Goal: Information Seeking & Learning: Learn about a topic

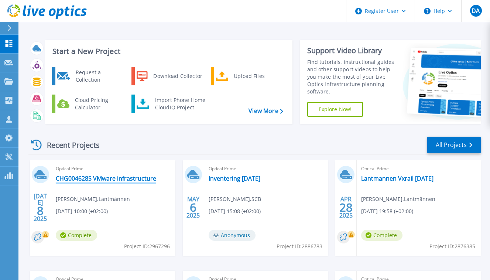
click at [108, 177] on link "CHG0046285 VMware infrastructure" at bounding box center [106, 178] width 100 height 7
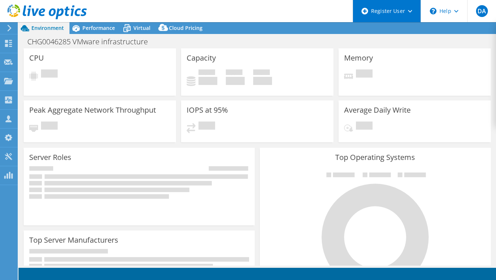
select select "USD"
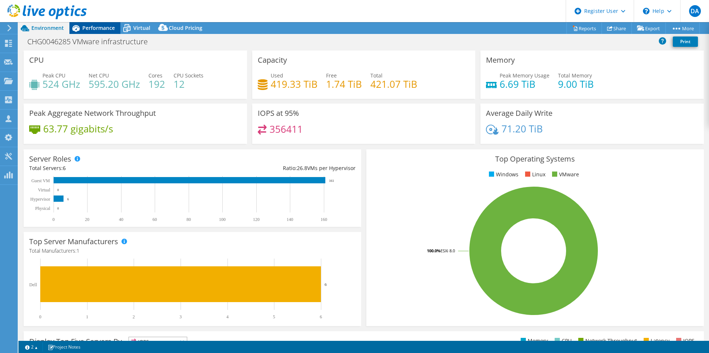
click at [110, 31] on span "Performance" at bounding box center [98, 27] width 32 height 7
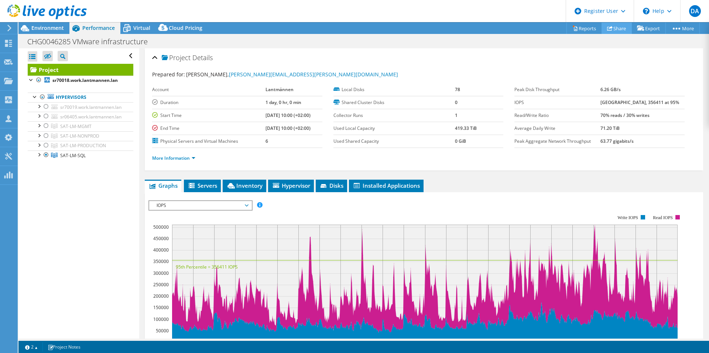
click at [495, 28] on link "Share" at bounding box center [617, 28] width 30 height 11
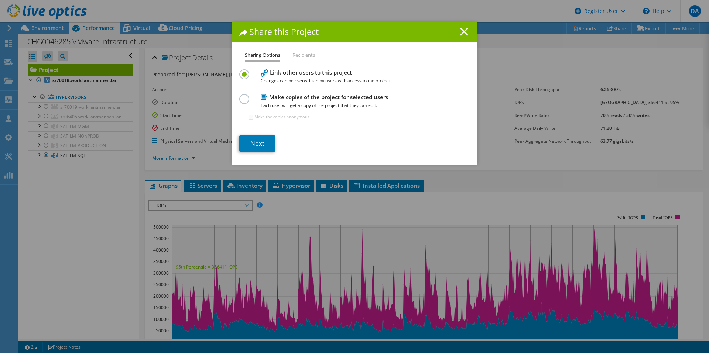
click at [460, 30] on line at bounding box center [463, 31] width 7 height 7
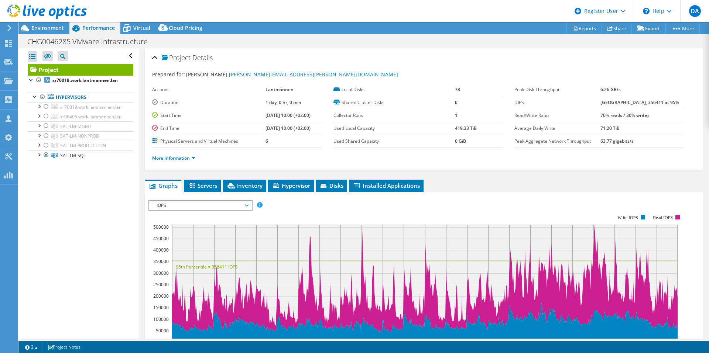
click at [480, 183] on ul "Graphs Servers Inventory Hypervisor Disks Cluster Disks Installed Applications" at bounding box center [424, 186] width 558 height 13
click at [193, 157] on link "More Information" at bounding box center [173, 158] width 43 height 6
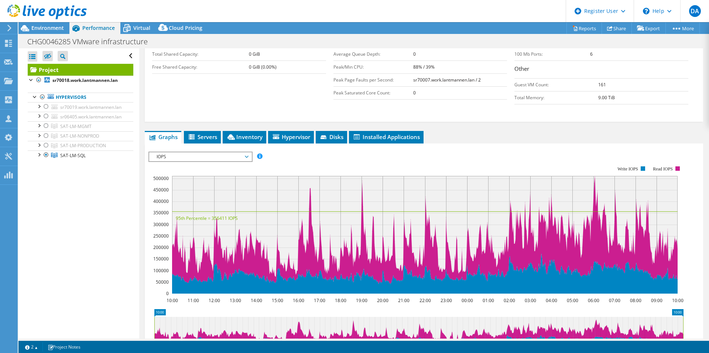
scroll to position [222, 0]
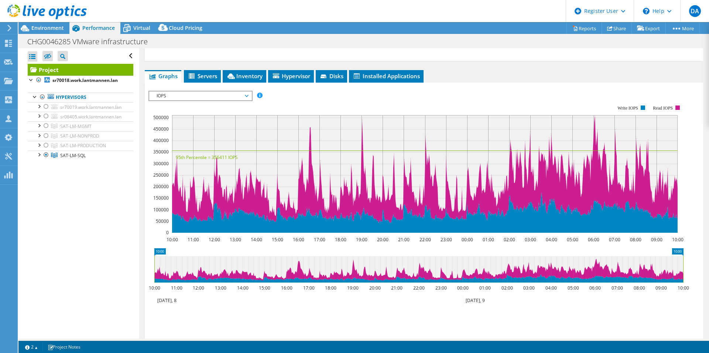
click at [247, 99] on span "IOPS" at bounding box center [200, 96] width 95 height 9
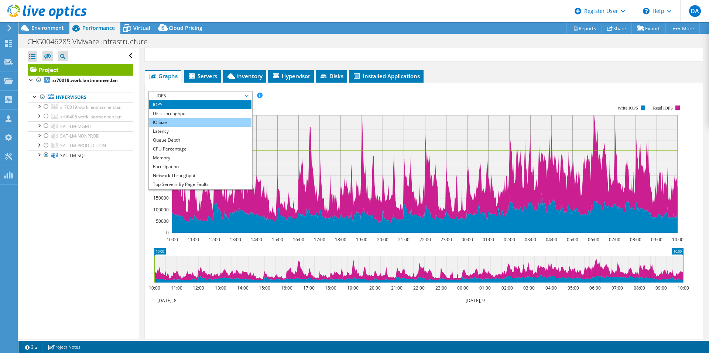
click at [186, 121] on li "IO Size" at bounding box center [200, 122] width 102 height 9
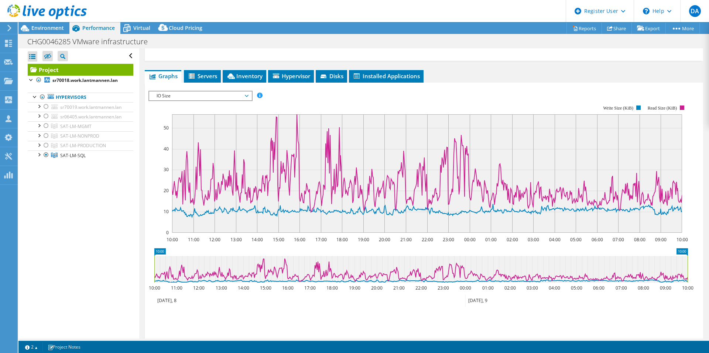
scroll to position [0, 0]
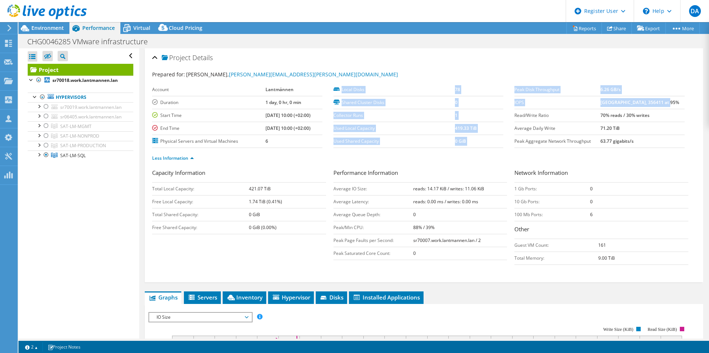
drag, startPoint x: 675, startPoint y: 104, endPoint x: 508, endPoint y: 102, distance: 166.6
click at [495, 102] on section "Prepared for: [PERSON_NAME], [PERSON_NAME][EMAIL_ADDRESS][PERSON_NAME][DOMAIN_N…" at bounding box center [424, 120] width 544 height 98
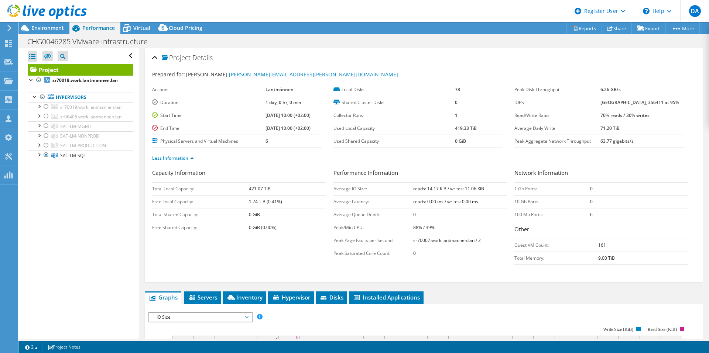
click at [495, 141] on td "63.77 gigabits/s" at bounding box center [642, 141] width 84 height 13
click at [495, 112] on td "70% reads / 30% writes" at bounding box center [642, 115] width 84 height 13
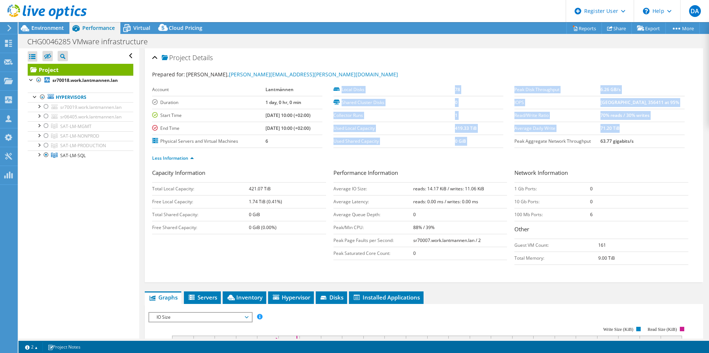
drag, startPoint x: 634, startPoint y: 128, endPoint x: 510, endPoint y: 86, distance: 130.9
click at [495, 86] on section "Prepared for: [PERSON_NAME], [PERSON_NAME][EMAIL_ADDRESS][PERSON_NAME][DOMAIN_N…" at bounding box center [424, 120] width 544 height 98
copy section "Local Disks 78 Shared Cluster Disks 0 Collector Runs 1 Used Local Capacity 419.…"
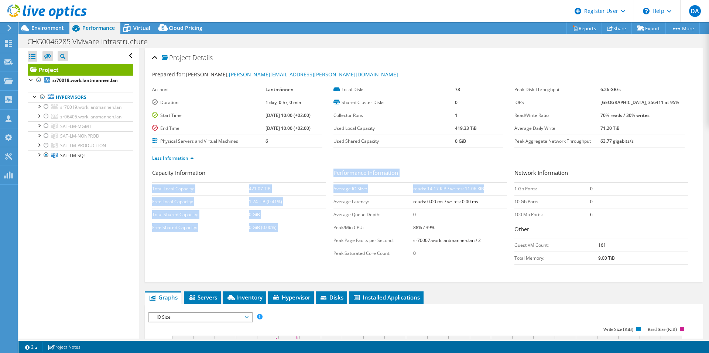
drag, startPoint x: 487, startPoint y: 186, endPoint x: 331, endPoint y: 191, distance: 156.7
click at [331, 191] on div "Capacity Information Total Local Capacity: 421.07 TiB Free Local Capacity: 1.74…" at bounding box center [424, 219] width 544 height 100
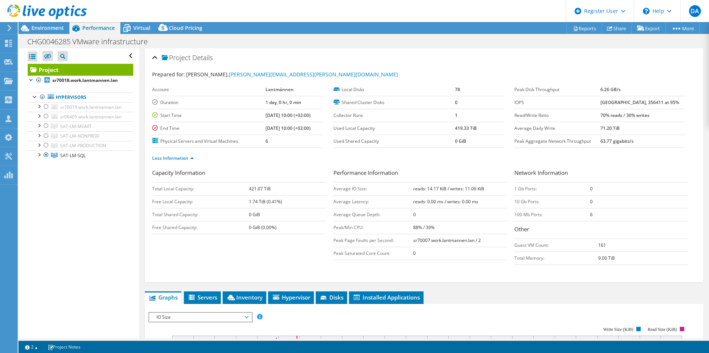
click at [331, 191] on div "Capacity Information Total Local Capacity: 421.07 TiB Free Local Capacity: 1.74…" at bounding box center [242, 202] width 181 height 66
drag, startPoint x: 486, startPoint y: 187, endPoint x: 332, endPoint y: 189, distance: 154.0
click at [333, 189] on tr "Average IO Size: reads: 14.17 KiB / writes: 11.06 KiB" at bounding box center [420, 188] width 174 height 13
copy tr "Average IO Size: reads: 14.17 KiB / writes: 11.06 KiB"
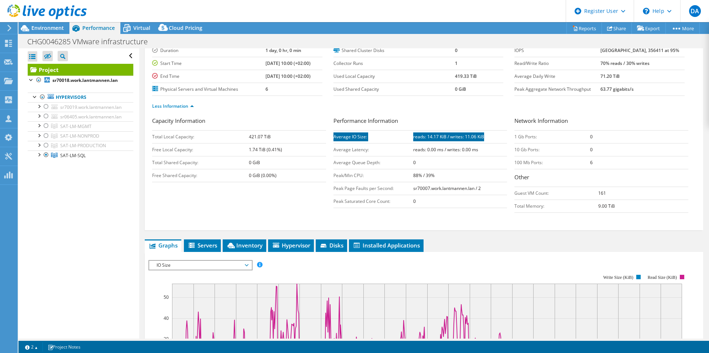
scroll to position [148, 0]
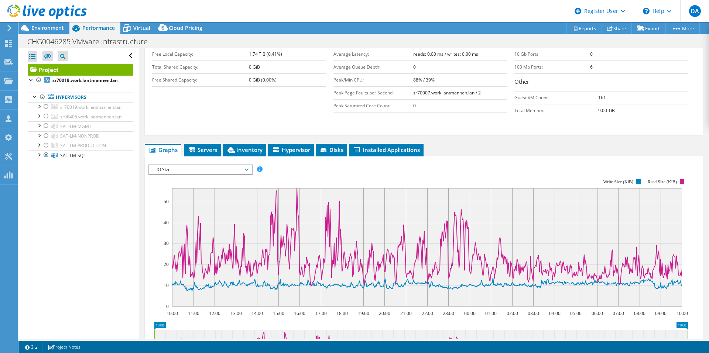
click at [241, 169] on span "IO Size" at bounding box center [200, 169] width 95 height 9
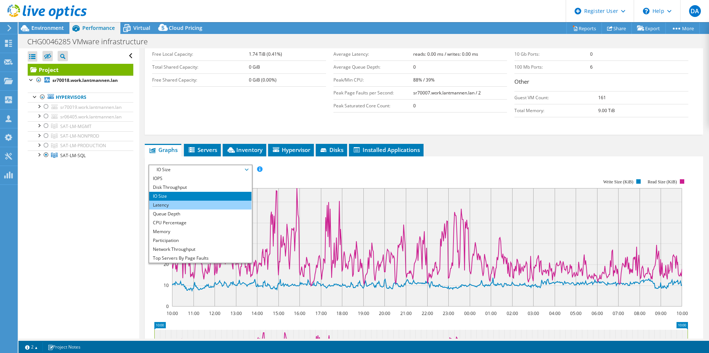
click at [188, 205] on li "Latency" at bounding box center [200, 205] width 102 height 9
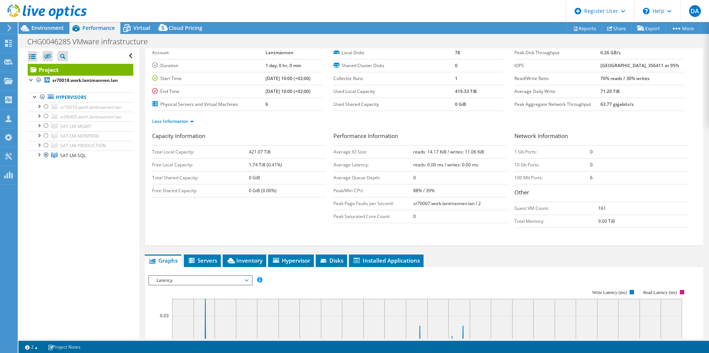
scroll to position [0, 0]
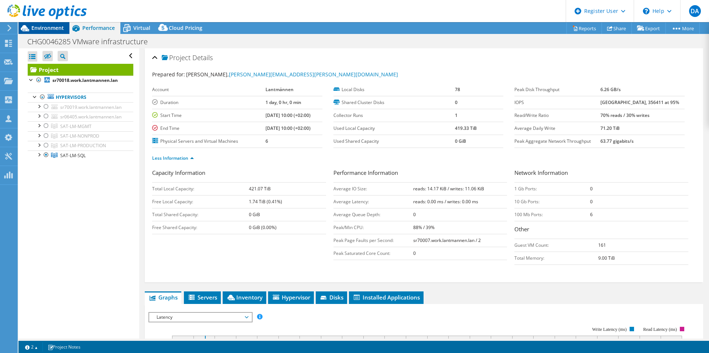
click at [48, 28] on span "Environment" at bounding box center [47, 27] width 32 height 7
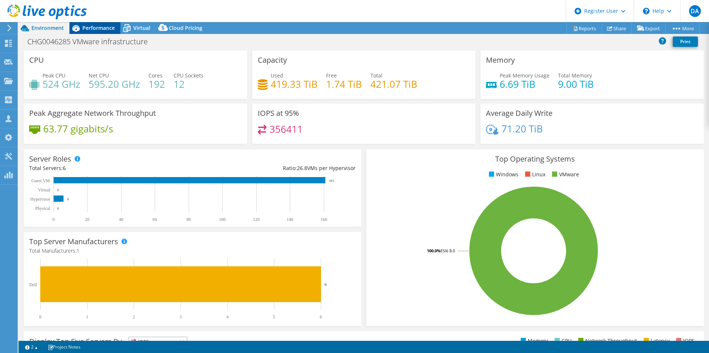
click at [94, 29] on span "Performance" at bounding box center [98, 27] width 32 height 7
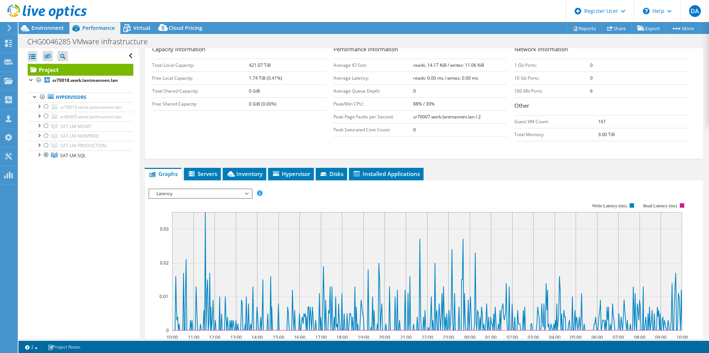
scroll to position [185, 0]
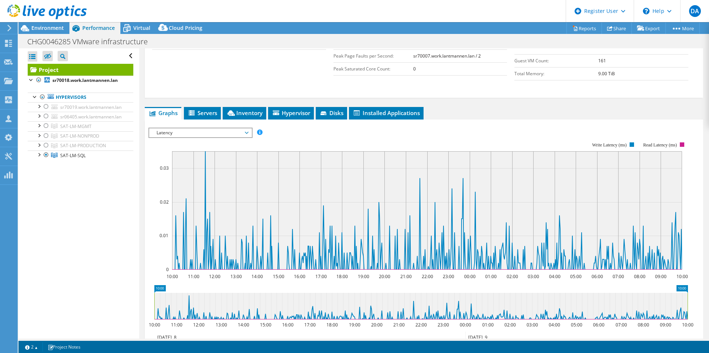
click at [244, 130] on span "Latency" at bounding box center [200, 133] width 95 height 9
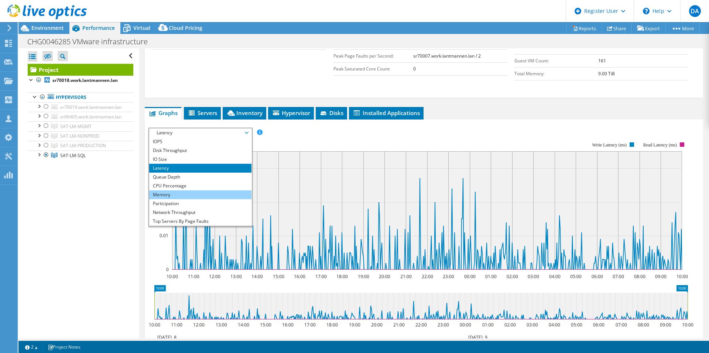
click at [182, 193] on li "Memory" at bounding box center [200, 195] width 102 height 9
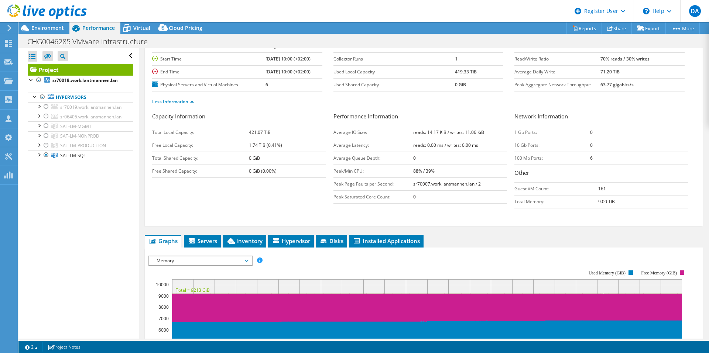
scroll to position [37, 0]
